Goal: Task Accomplishment & Management: Complete application form

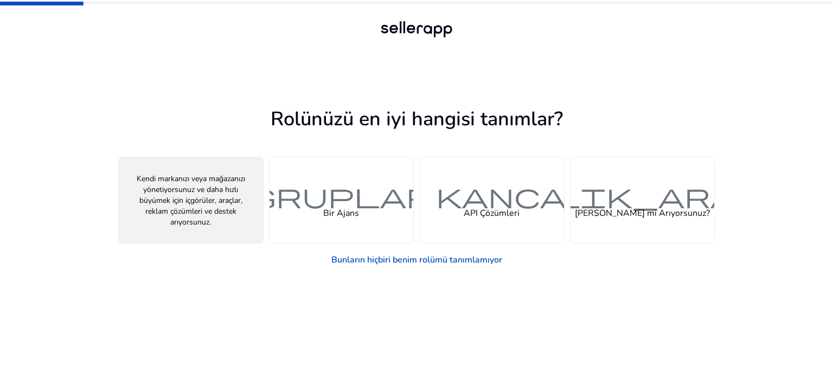
click at [241, 214] on div "kişi Bir Satıcı" at bounding box center [191, 200] width 144 height 86
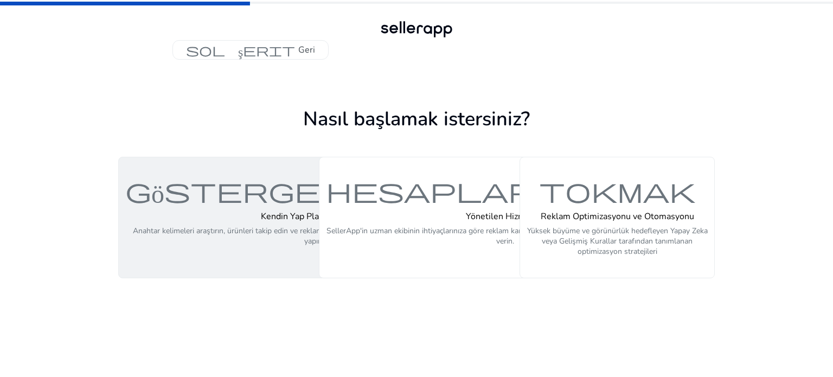
click at [258, 242] on p "Anahtar kelimeleri araştırın, ürünleri takip edin ve reklam kampanyalarınızı op…" at bounding box center [314, 242] width 378 height 33
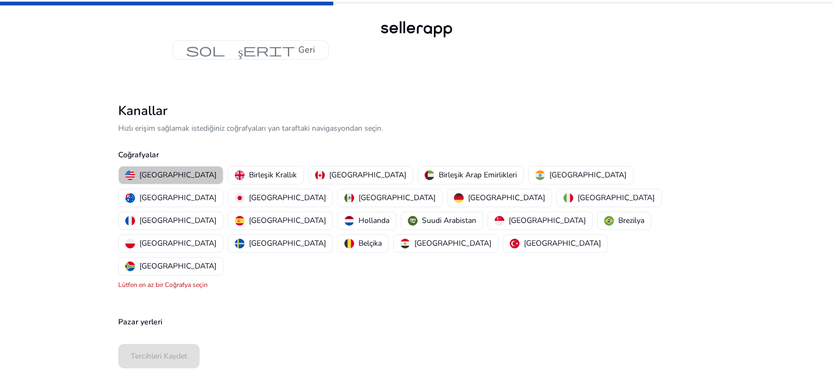
click at [204, 171] on font "[GEOGRAPHIC_DATA]" at bounding box center [177, 175] width 77 height 10
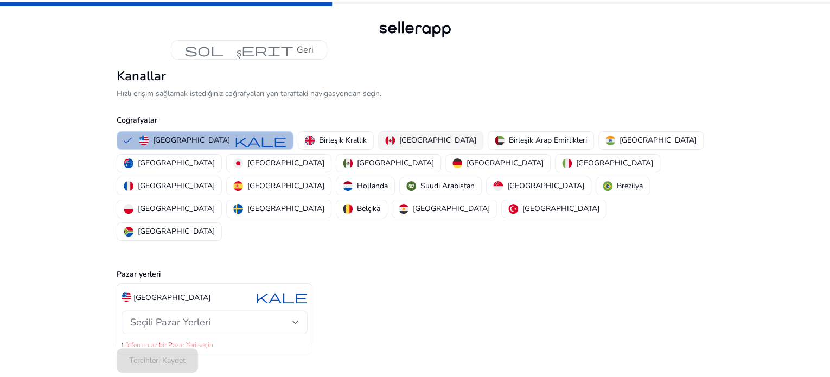
click at [395, 145] on img "button" at bounding box center [390, 141] width 10 height 10
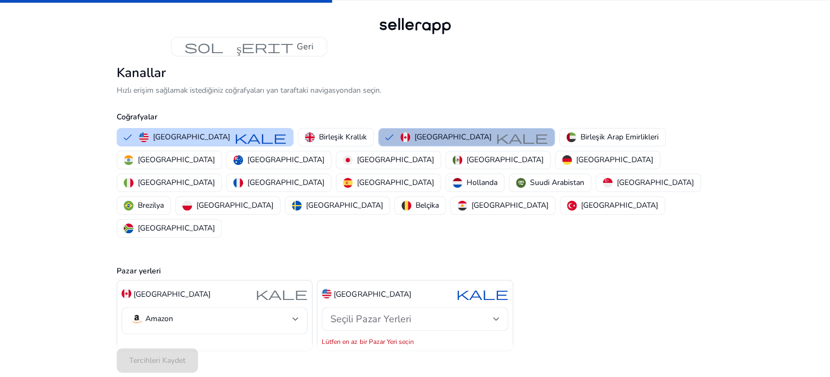
scroll to position [7, 0]
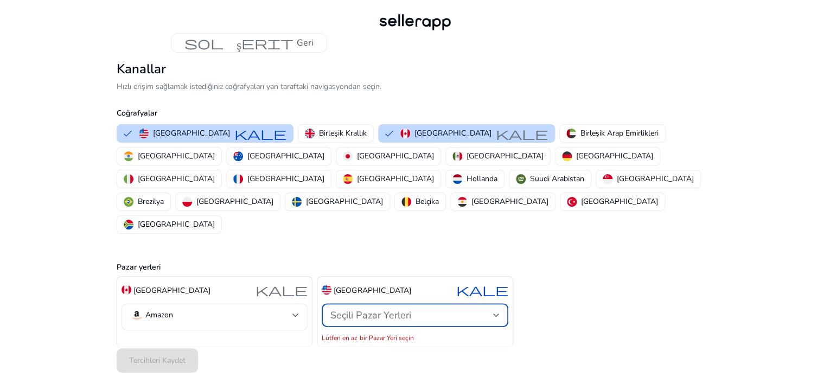
click at [443, 309] on div "Seçili Pazar Yerleri" at bounding box center [411, 315] width 162 height 12
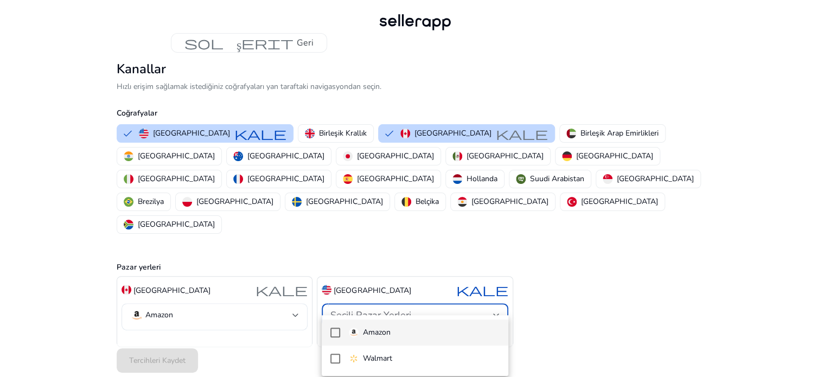
click at [333, 335] on mat-pseudo-checkbox at bounding box center [335, 333] width 10 height 10
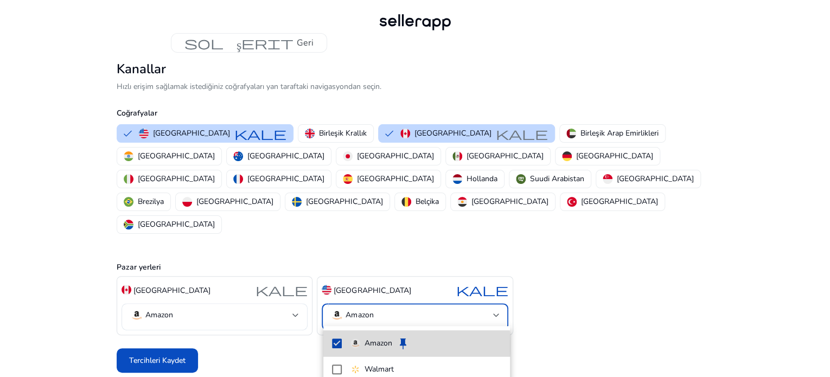
scroll to position [0, 0]
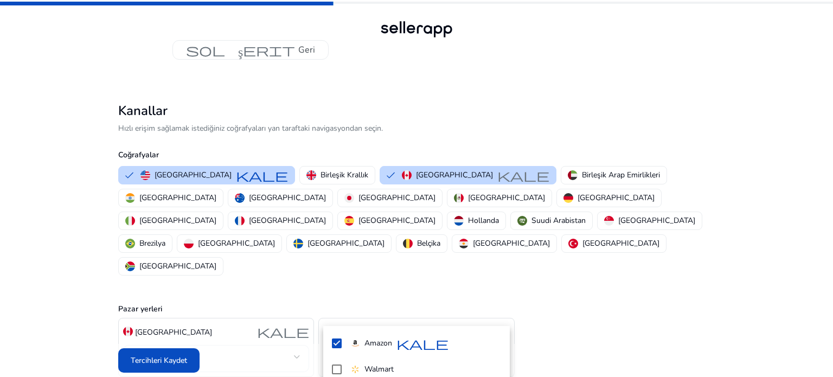
click at [289, 348] on div at bounding box center [416, 188] width 833 height 377
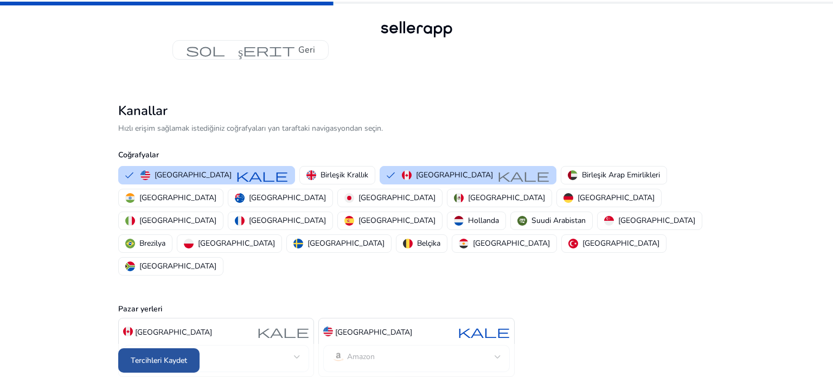
click at [175, 355] on font "Tercihleri ​​Kaydet" at bounding box center [159, 360] width 56 height 10
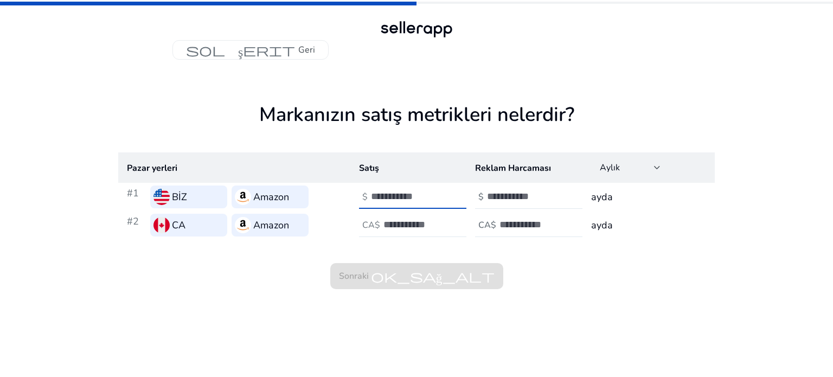
click at [399, 200] on input "number" at bounding box center [407, 196] width 73 height 12
type input "*"
click at [500, 199] on input "number" at bounding box center [523, 196] width 73 height 12
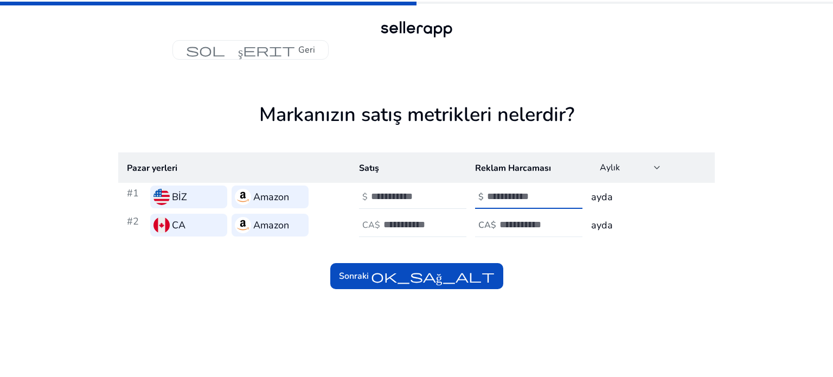
type input "*"
click at [495, 220] on div "CA$" at bounding box center [487, 225] width 24 height 10
type input "*"
click at [425, 228] on input "number" at bounding box center [420, 225] width 73 height 12
type input "*"
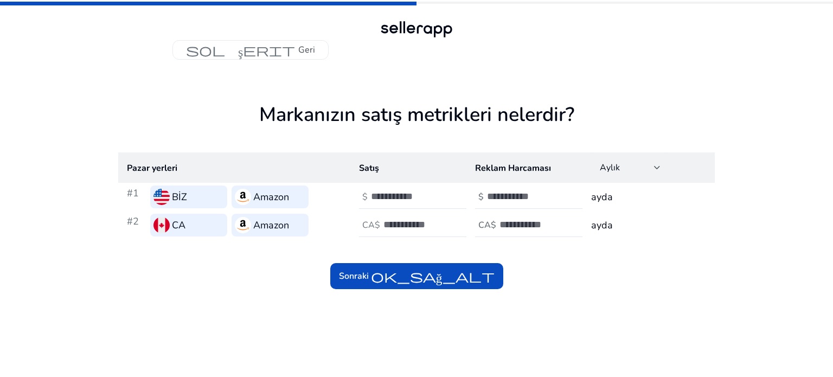
click at [556, 282] on div "Sonraki ok_sağ_alt" at bounding box center [416, 264] width 597 height 50
click at [389, 277] on font "ok_sağ_alt" at bounding box center [433, 276] width 124 height 15
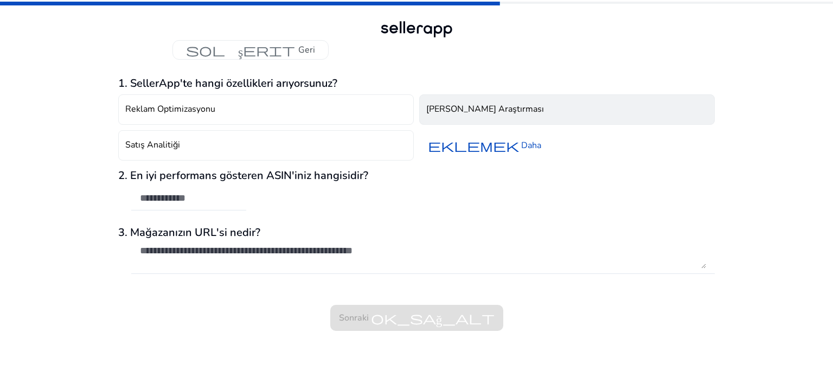
click at [508, 107] on font "[PERSON_NAME] Araştırması" at bounding box center [486, 109] width 118 height 12
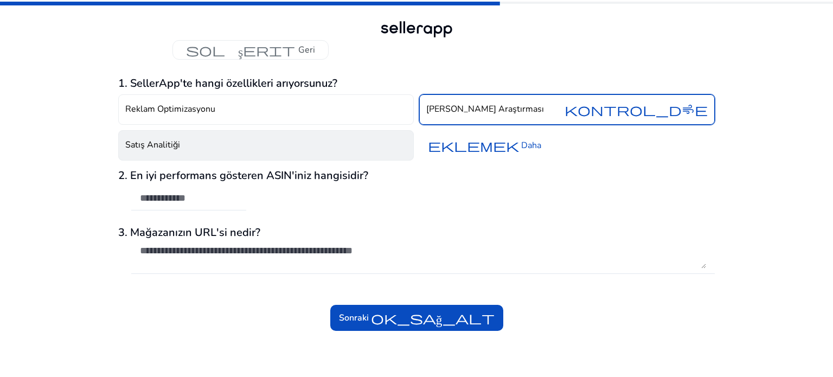
click at [291, 142] on button "Satış Analitiği" at bounding box center [266, 145] width 296 height 30
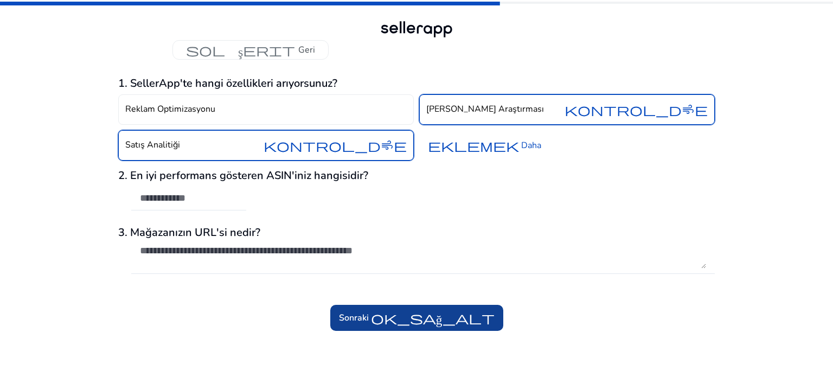
click at [357, 313] on font "Sonraki" at bounding box center [354, 318] width 30 height 12
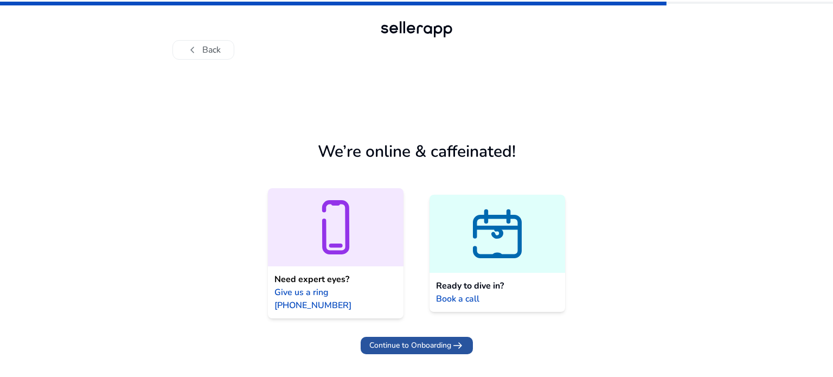
click at [437, 340] on span "Continue to Onboarding" at bounding box center [411, 345] width 82 height 11
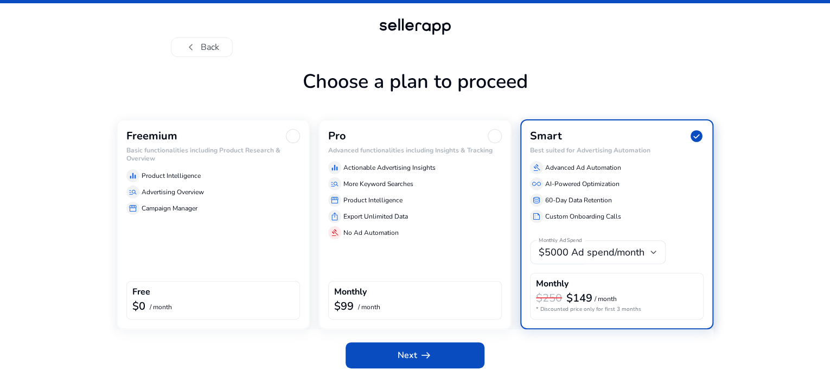
scroll to position [37, 0]
click at [239, 193] on div "manage_search Advertising Overview" at bounding box center [213, 192] width 174 height 13
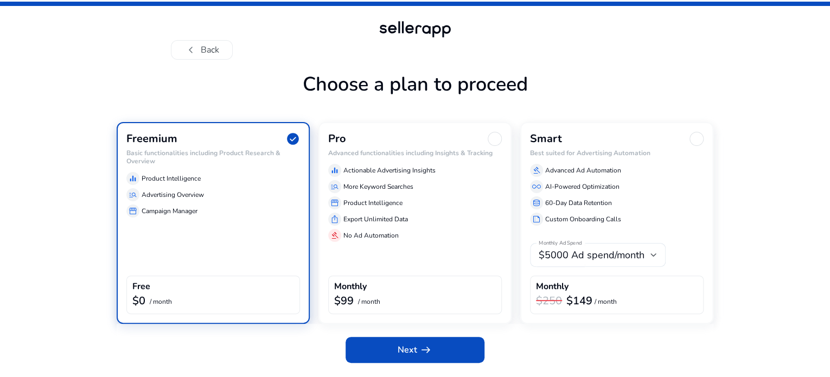
scroll to position [28, 0]
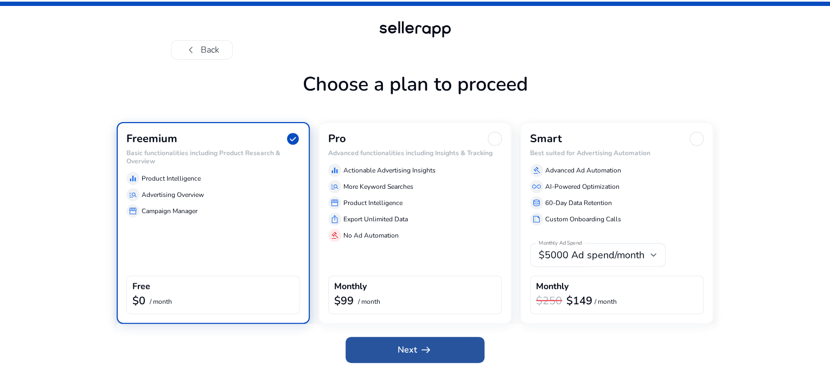
click at [422, 351] on span "arrow_right_alt" at bounding box center [425, 349] width 13 height 13
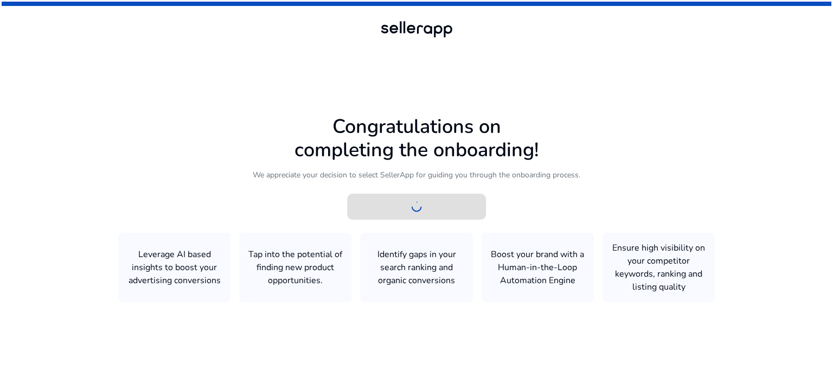
scroll to position [0, 0]
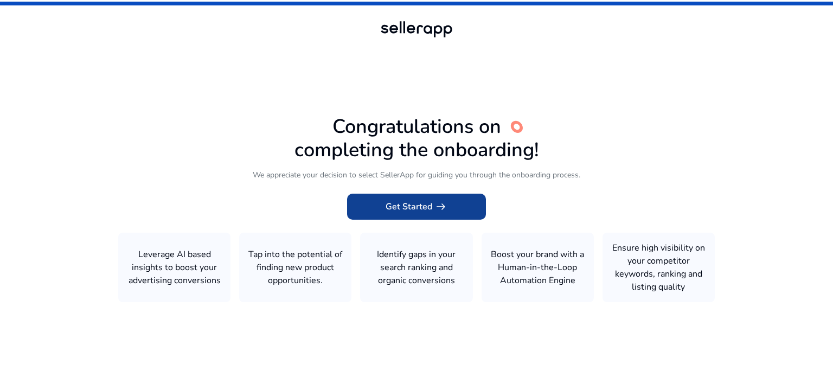
click at [411, 206] on span "Get Started arrow_right_alt" at bounding box center [417, 206] width 62 height 13
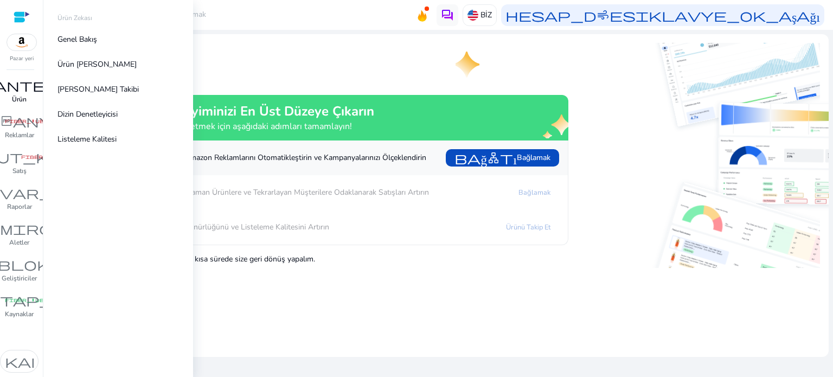
click at [20, 98] on font "Ürün" at bounding box center [19, 99] width 15 height 9
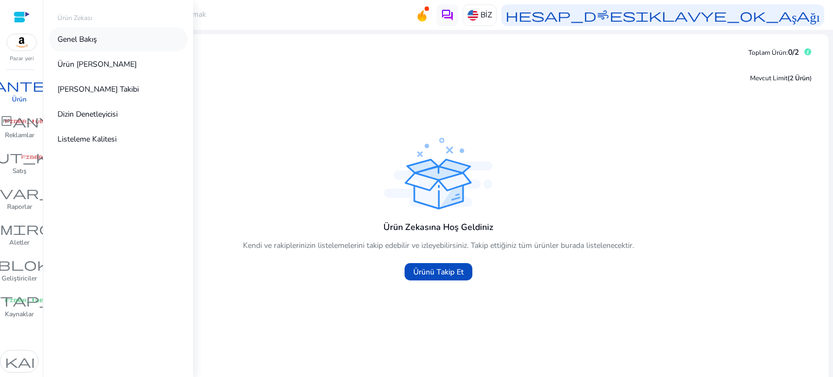
click at [92, 40] on font "Genel Bakış" at bounding box center [78, 39] width 40 height 10
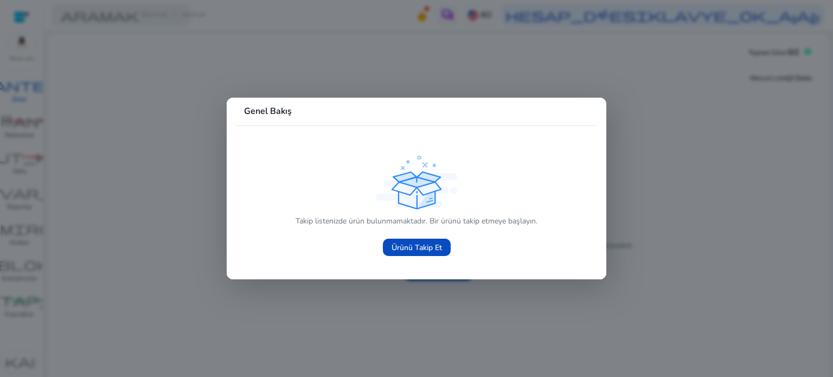
click at [666, 247] on div at bounding box center [416, 188] width 833 height 377
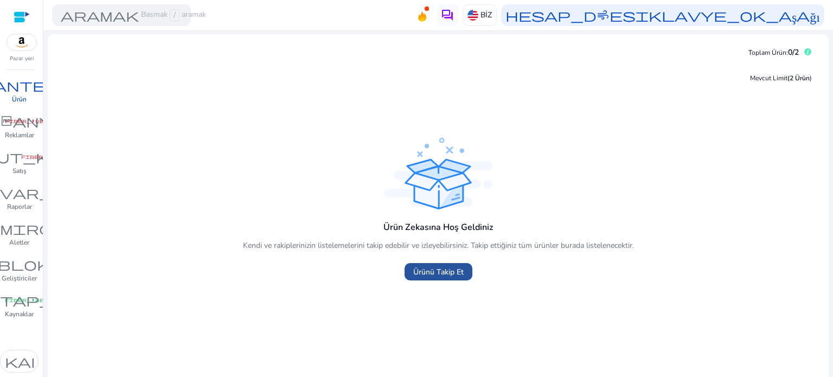
click at [438, 270] on font "Ürünü Takip Et" at bounding box center [438, 272] width 50 height 10
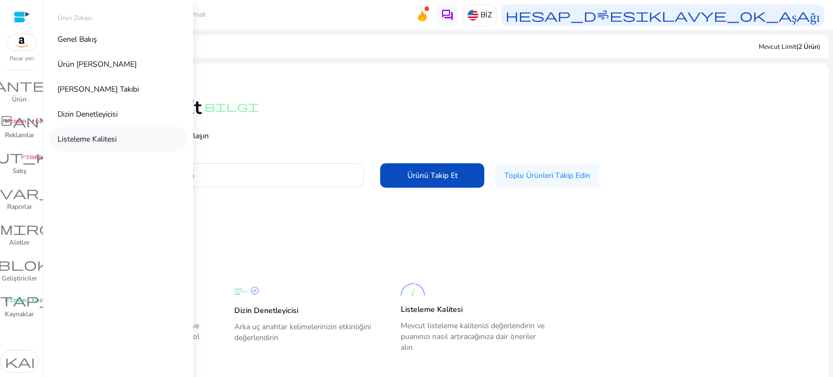
click at [102, 141] on font "Listeleme Kalitesi" at bounding box center [87, 139] width 59 height 10
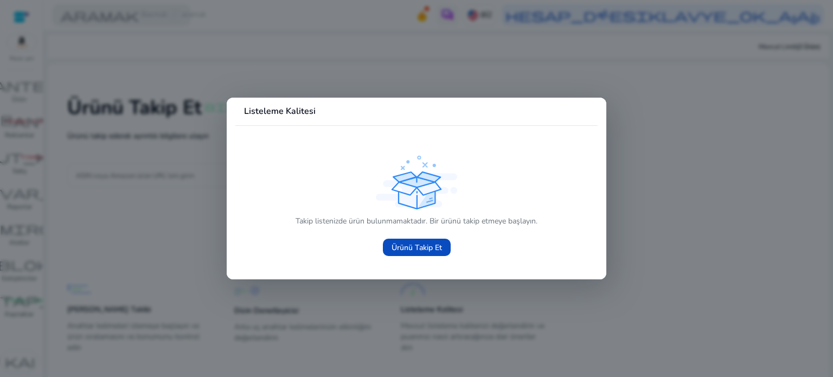
click at [145, 193] on div at bounding box center [416, 188] width 833 height 377
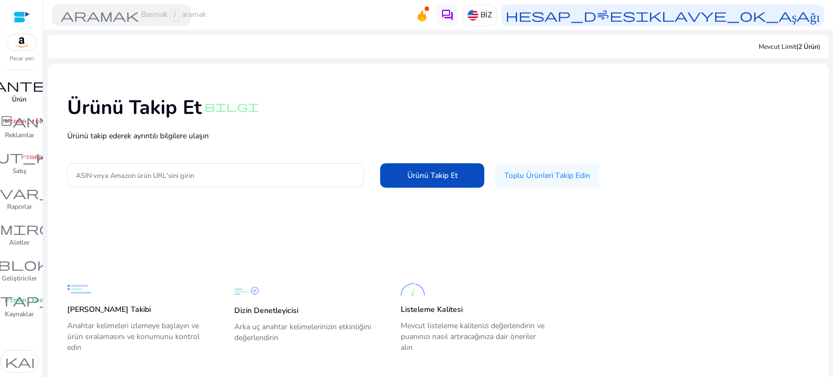
click at [27, 94] on link "envanter_2 Ürün" at bounding box center [19, 95] width 39 height 36
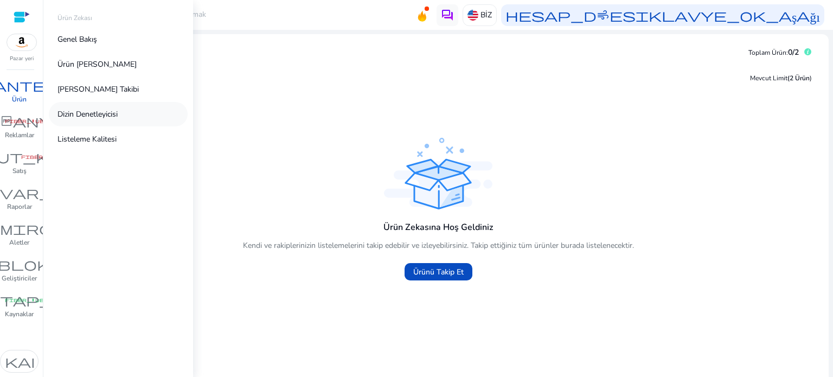
click at [99, 118] on font "Dizin Denetleyicisi" at bounding box center [88, 114] width 60 height 10
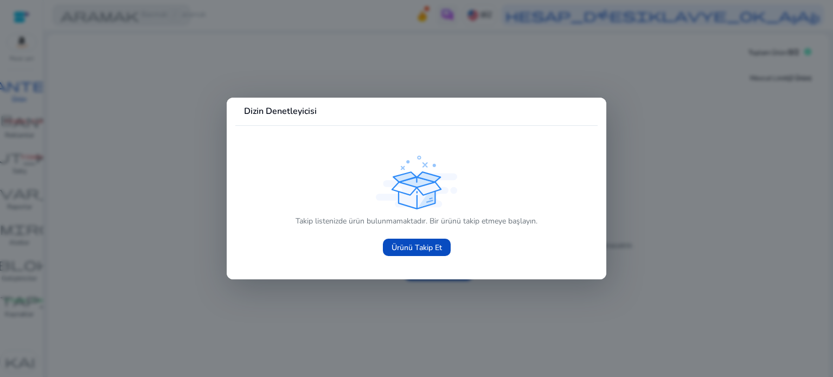
click at [116, 172] on div at bounding box center [416, 188] width 833 height 377
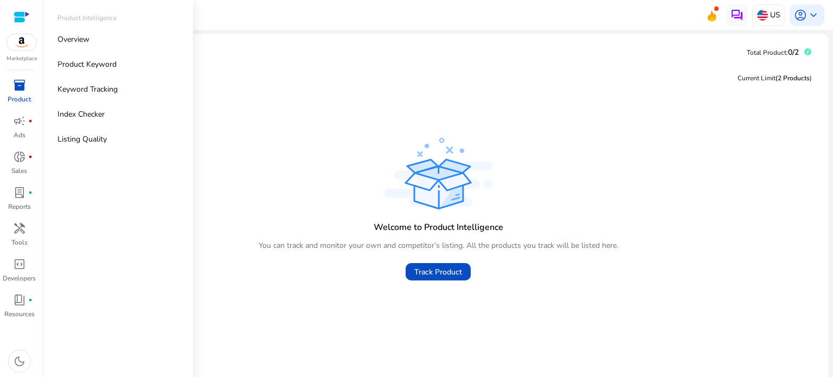
click at [22, 94] on p "Product" at bounding box center [19, 99] width 23 height 10
click at [125, 117] on link "Index Checker" at bounding box center [118, 114] width 139 height 24
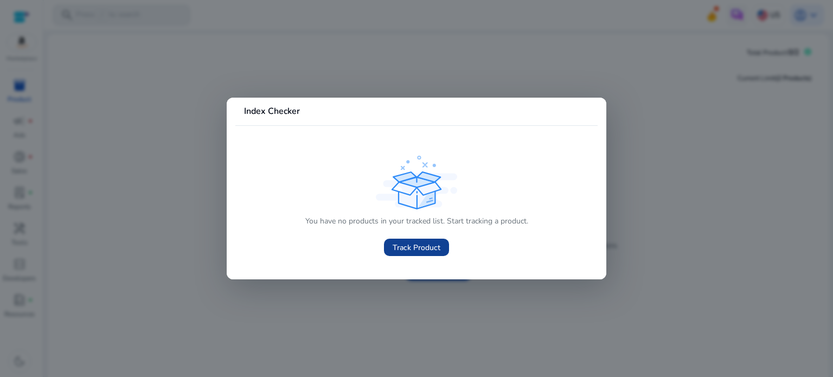
click at [432, 247] on span "Track Product" at bounding box center [417, 247] width 48 height 11
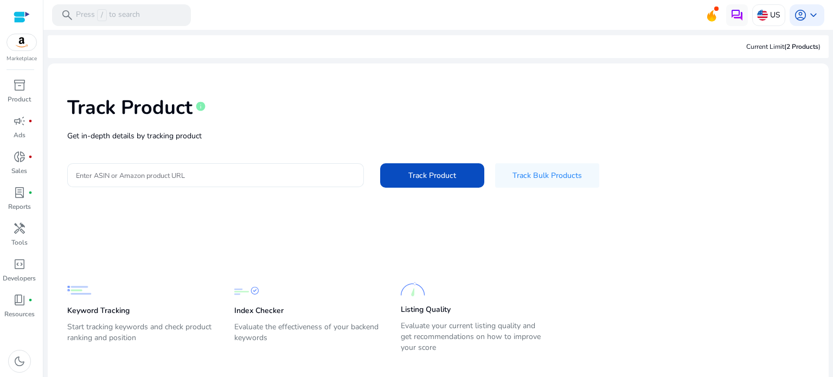
click at [239, 177] on input "Enter ASIN or Amazon product URL" at bounding box center [215, 175] width 279 height 12
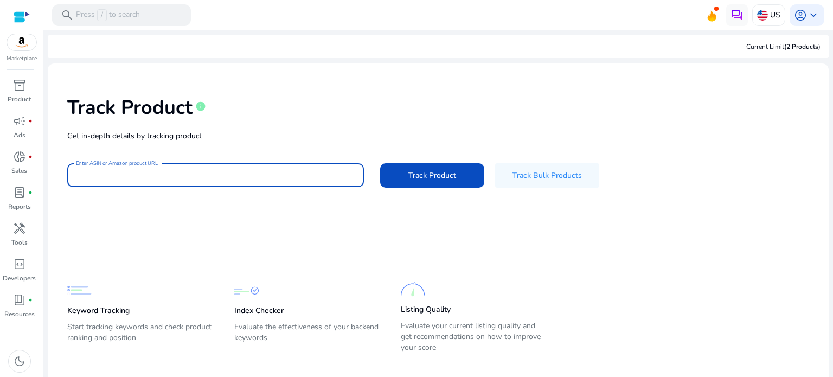
paste input "**********"
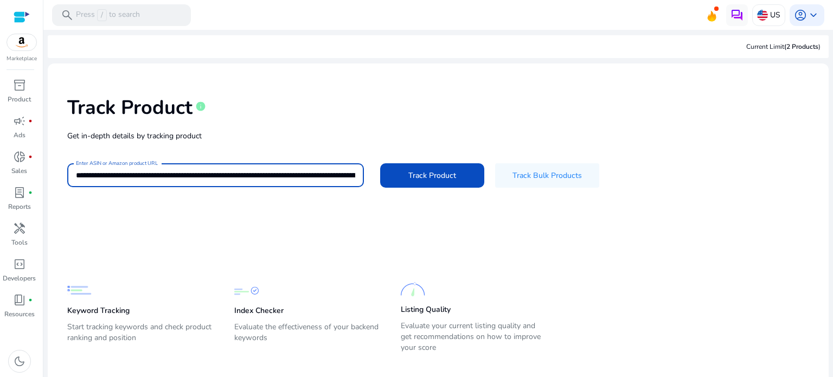
scroll to position [0, 2295]
type input "**********"
click at [431, 177] on span "Track Product" at bounding box center [433, 175] width 48 height 11
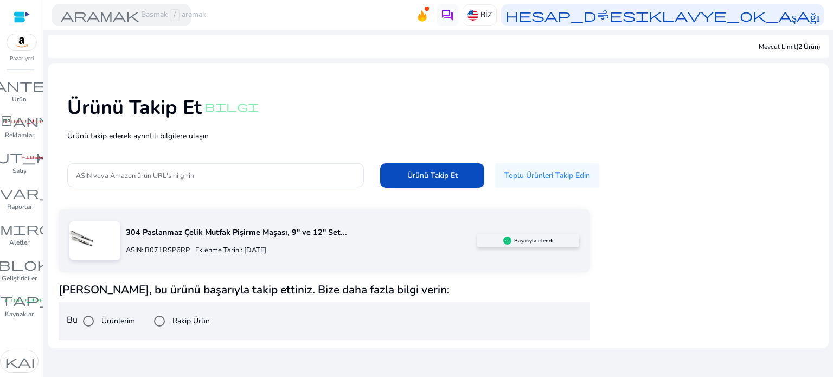
click at [186, 324] on font "Rakip Ürün" at bounding box center [191, 321] width 37 height 10
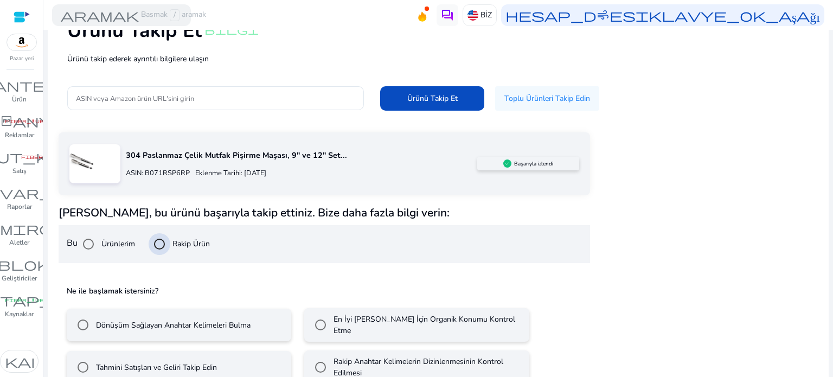
scroll to position [99, 0]
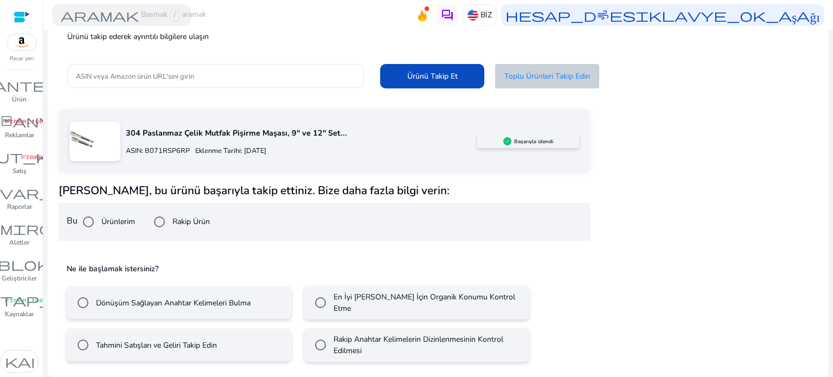
click at [528, 79] on font "Toplu Ürünleri Takip Edin" at bounding box center [548, 76] width 86 height 10
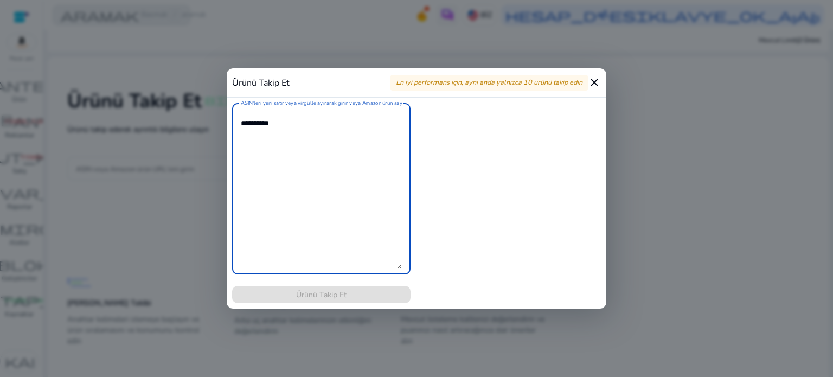
click at [590, 85] on mat-icon "close" at bounding box center [594, 82] width 13 height 13
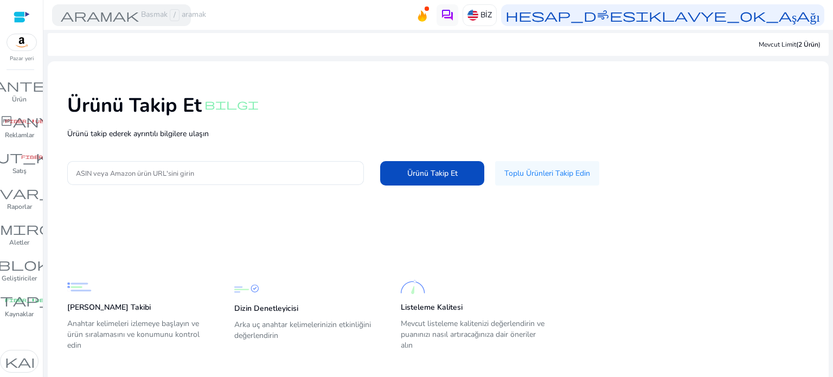
scroll to position [0, 0]
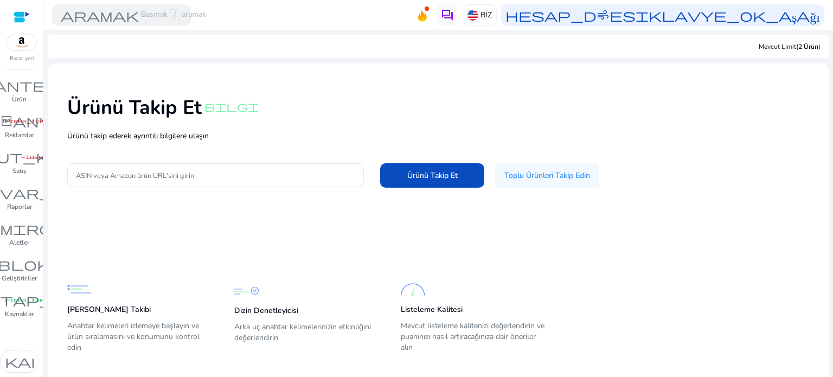
click at [26, 45] on img at bounding box center [21, 42] width 29 height 16
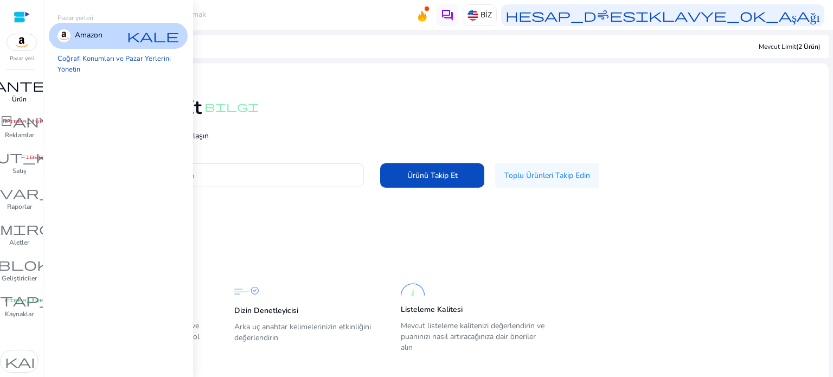
click at [28, 90] on font "envanter_2" at bounding box center [19, 85] width 130 height 15
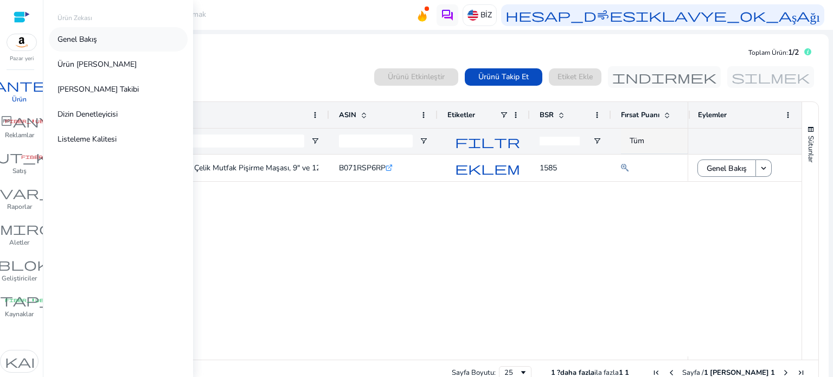
click at [103, 41] on link "Genel Bakış" at bounding box center [118, 39] width 139 height 24
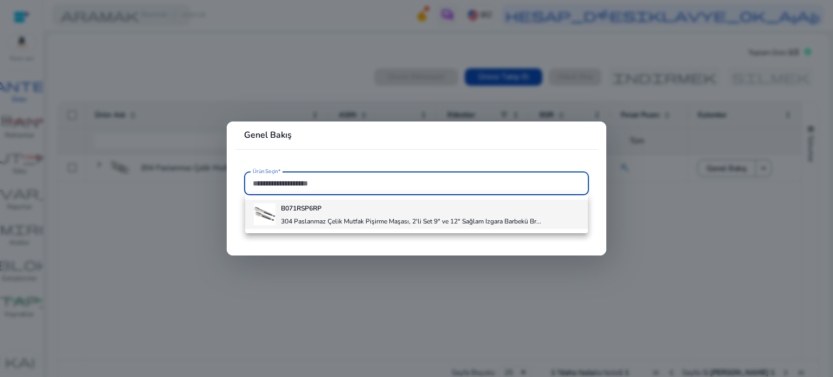
click at [321, 222] on font "304 Paslanmaz Çelik Mutfak Pişirme Maşası, 2'li Set 9" ve 12" Sağlam Izgara Bar…" at bounding box center [411, 221] width 260 height 9
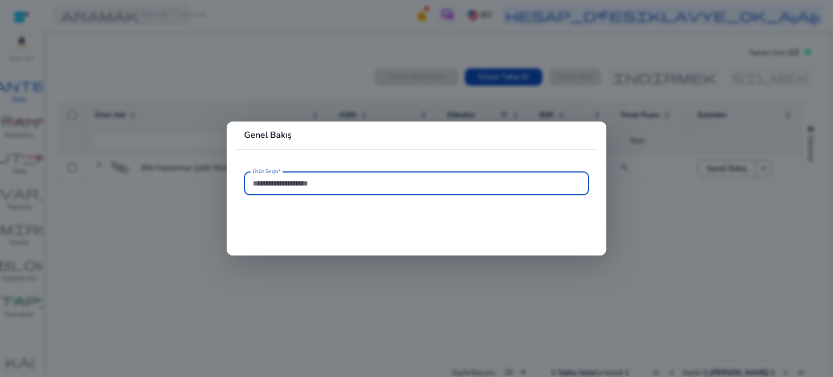
type input "**********"
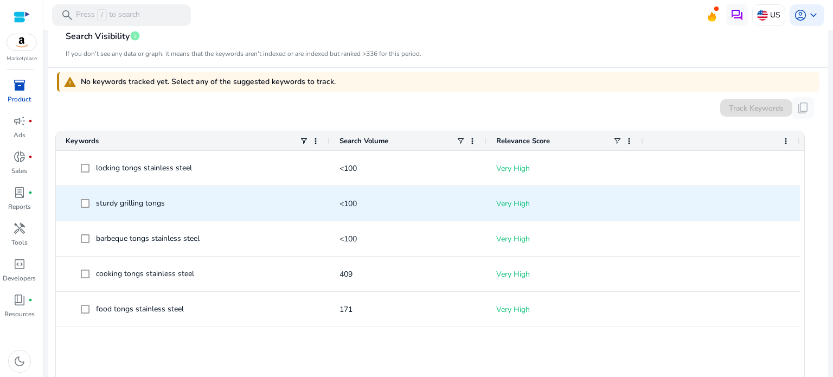
scroll to position [295, 0]
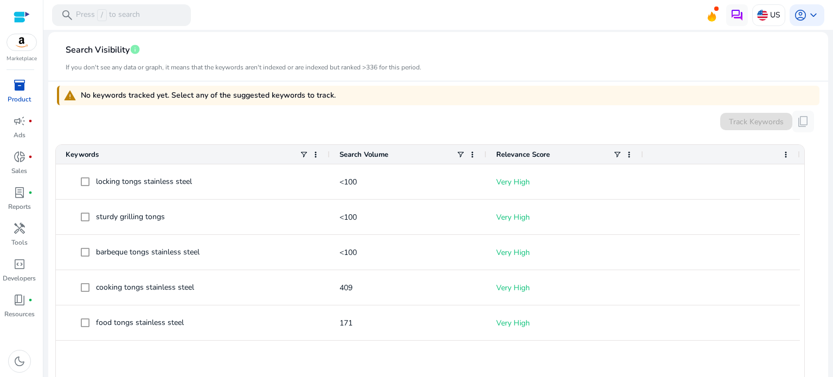
click at [342, 95] on div "warning No keywords tracked yet. Select any of the suggested keywords to track." at bounding box center [438, 96] width 763 height 20
click at [346, 96] on div "warning No keywords tracked yet. Select any of the suggested keywords to track." at bounding box center [438, 96] width 763 height 20
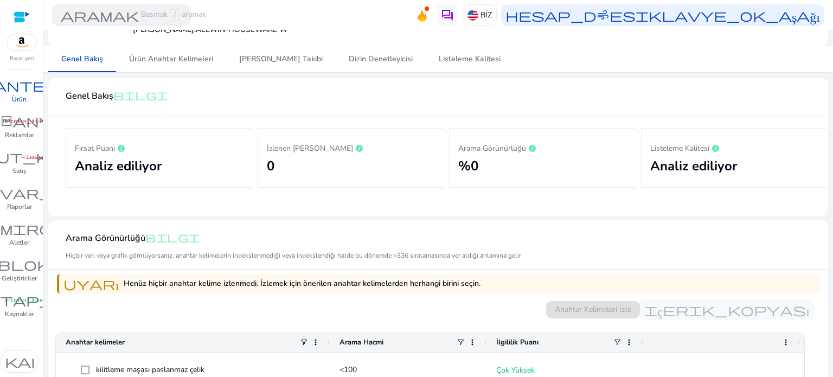
scroll to position [132, 0]
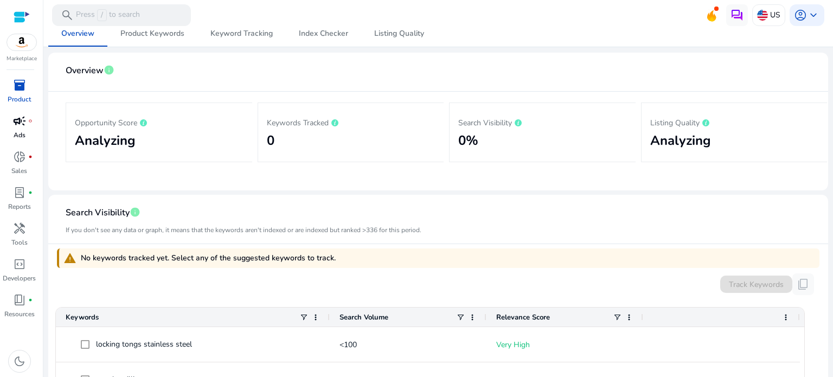
click at [24, 130] on link "campaign fiber_manual_record Ads" at bounding box center [19, 130] width 39 height 36
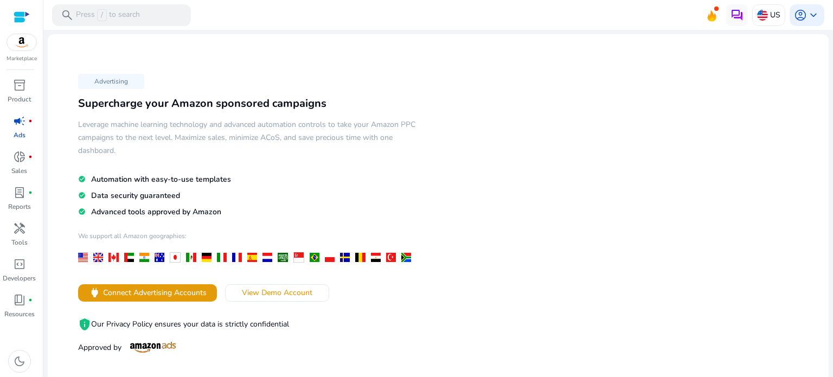
click at [23, 39] on img at bounding box center [21, 42] width 29 height 16
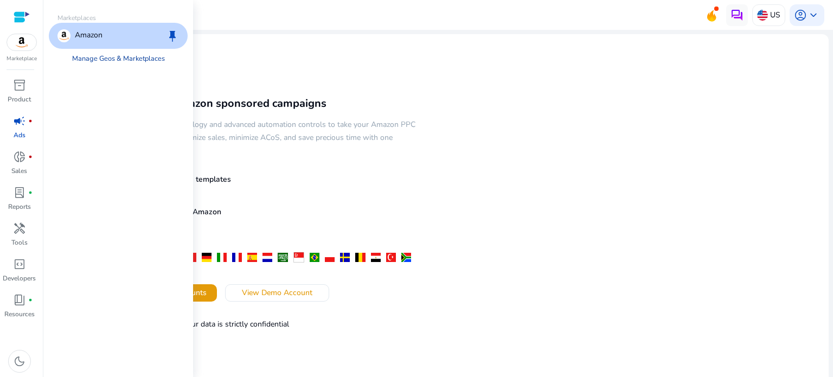
click at [104, 61] on link "Manage Geos & Marketplaces" at bounding box center [118, 59] width 110 height 20
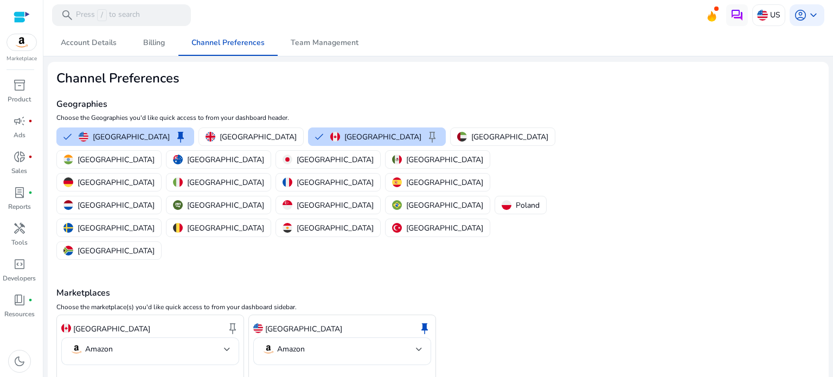
click at [619, 315] on div "Canada keep Amazon [GEOGRAPHIC_DATA] keep Amazon" at bounding box center [438, 350] width 764 height 71
